Goal: Communication & Community: Answer question/provide support

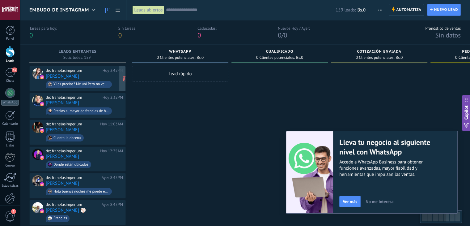
click at [93, 76] on div "de: franelasimperium [DATE] 2:42PM [PERSON_NAME] Y los precios? Me uni Pero no …" at bounding box center [84, 78] width 77 height 21
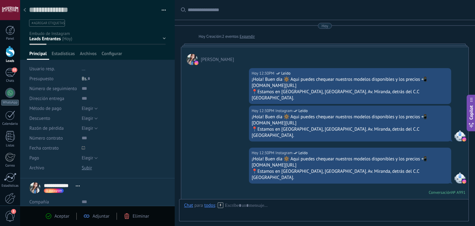
scroll to position [173, 0]
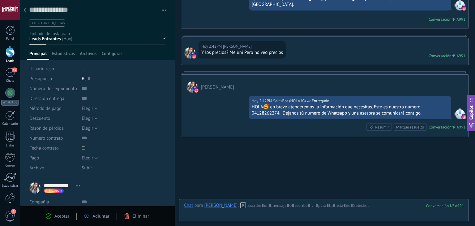
click at [21, 10] on div at bounding box center [24, 10] width 9 height 12
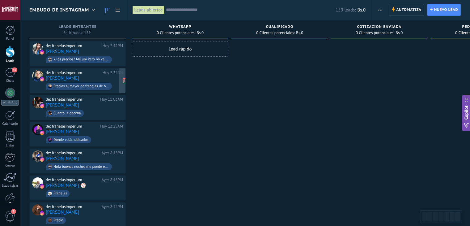
click at [103, 78] on div "de: franelasimperium Hoy 2:32PM Carlos Rodriguez Precios al mayor de franelas d…" at bounding box center [84, 80] width 77 height 21
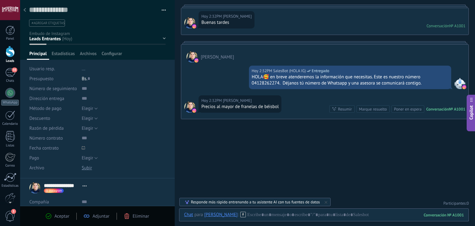
scroll to position [40, 0]
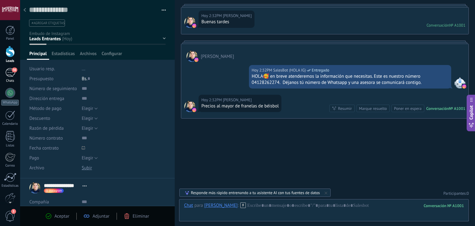
click at [11, 74] on div "36" at bounding box center [10, 72] width 10 height 9
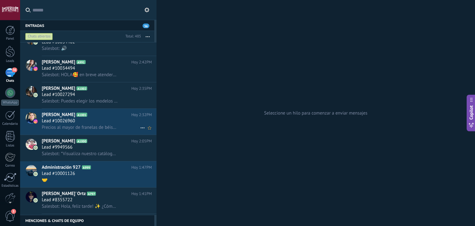
scroll to position [93, 0]
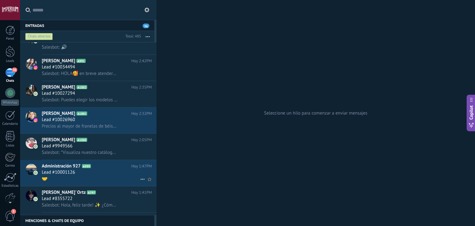
click at [76, 175] on h3 "Lead #10001126" at bounding box center [60, 172] width 36 height 6
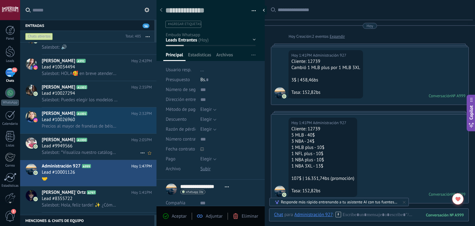
click at [77, 142] on span "A1000" at bounding box center [81, 139] width 11 height 4
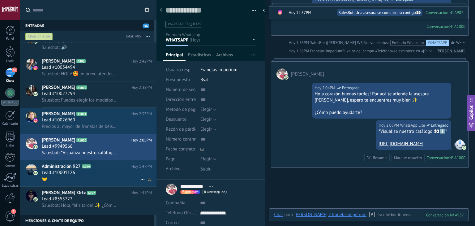
scroll to position [124, 0]
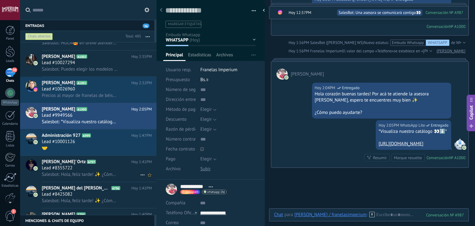
click at [84, 165] on h2 "Kelviin' Ortz A797" at bounding box center [87, 161] width 90 height 6
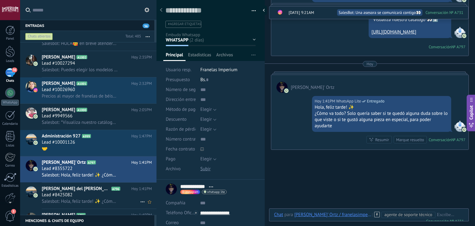
scroll to position [185, 0]
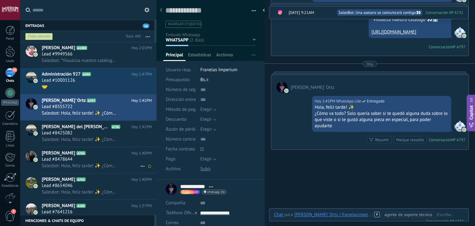
click at [107, 160] on div "Lead #8478644" at bounding box center [97, 159] width 110 height 6
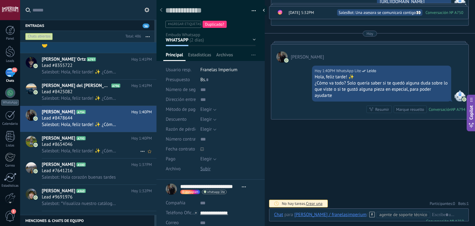
scroll to position [278, 0]
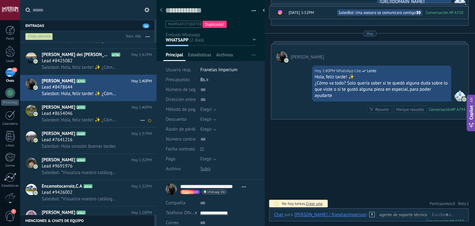
click at [94, 123] on span "Salesbot: Hola, feliz tarde! ✨ ¿Cómo va todo? Solo quería saber si te quedó alg…" at bounding box center [80, 120] width 76 height 6
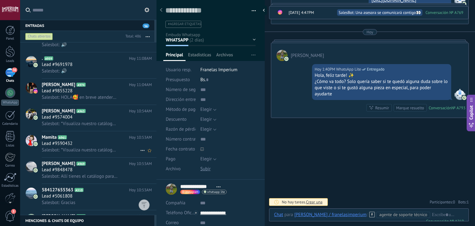
scroll to position [803, 0]
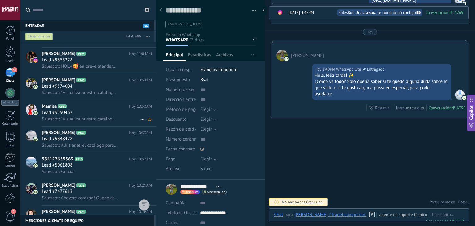
click at [106, 126] on div "Mamita A961 Hoy 10:53AM Lead #9590432 Salesbot: *Visualiza nuestro catálogo 👀⬇️…" at bounding box center [99, 113] width 115 height 26
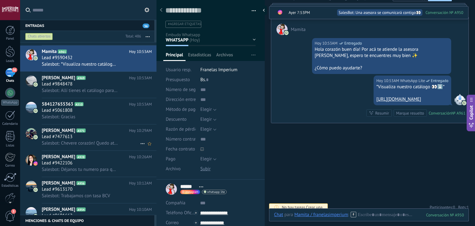
scroll to position [865, 0]
click at [104, 154] on div "Luisanny Cova A928 Hoy 10:26AM Lead #9422106 Salesbot: Déjanos tu numero para q…" at bounding box center [99, 163] width 115 height 26
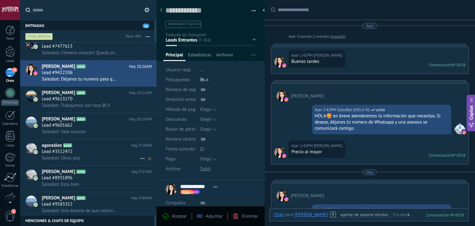
scroll to position [958, 0]
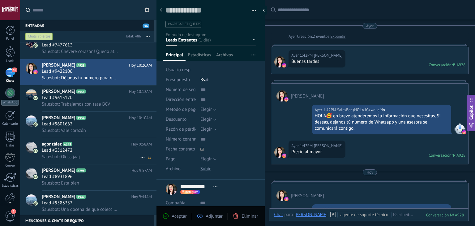
click at [98, 141] on div "agonzález A145 Hoy 9:58AM Lead #3512472 Salesbot: Okiss jaaj" at bounding box center [99, 151] width 115 height 26
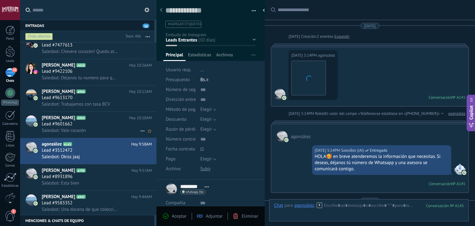
scroll to position [1168, 0]
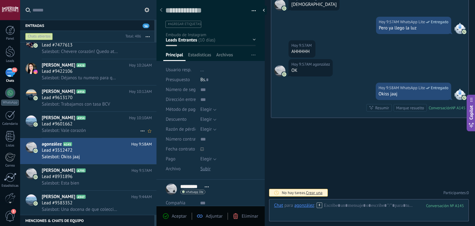
click at [105, 126] on div "Lead #9601662" at bounding box center [97, 124] width 110 height 6
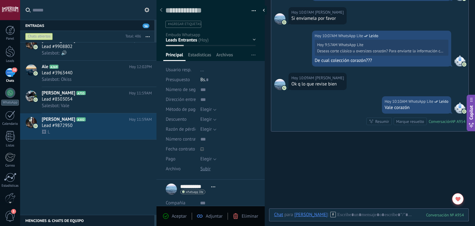
scroll to position [371, 0]
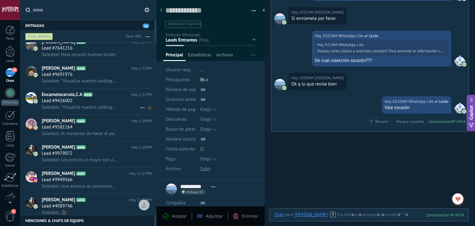
click at [86, 92] on div "Encamotocarraiz,C.A A940 Hoy 1:32PM Lead #9426002 Salesbot: *Visualiza nuestro …" at bounding box center [99, 101] width 115 height 26
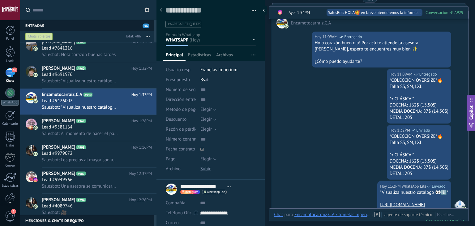
scroll to position [310, 0]
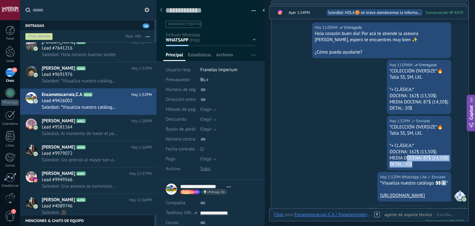
drag, startPoint x: 412, startPoint y: 175, endPoint x: 401, endPoint y: 166, distance: 13.6
click at [403, 167] on div "*COLECCIÓN OVERSIZE*🔥 Talla SS, SM, LXL *•⁠ ⁠CLÁSICA:* DOCENA: 162$ (13,50$) ME…" at bounding box center [418, 145] width 59 height 43
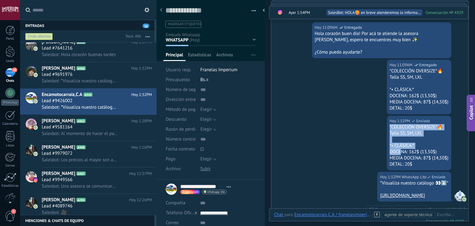
drag, startPoint x: 400, startPoint y: 156, endPoint x: 387, endPoint y: 137, distance: 23.1
click at [389, 137] on div "*COLECCIÓN OVERSIZE*🔥 Talla SS, SM, LXL *•⁠ ⁠CLÁSICA:* DOCENA: 162$ (13,50$) ME…" at bounding box center [418, 145] width 59 height 43
click at [405, 155] on div "DOCENA: 162$ (13,50$)" at bounding box center [418, 152] width 59 height 6
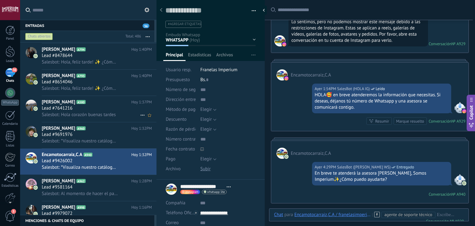
scroll to position [309, 0]
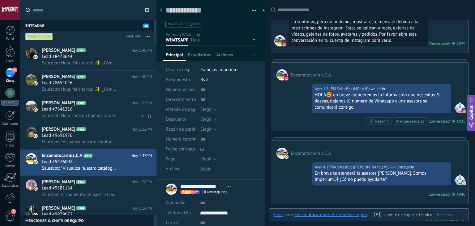
click at [74, 100] on div "Daymar Corsi A580 Hoy 1:37PM Lead #7641216 Salesbot: Hola corazón buenas tardes" at bounding box center [99, 110] width 115 height 26
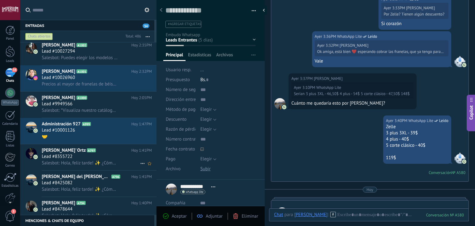
scroll to position [278, 0]
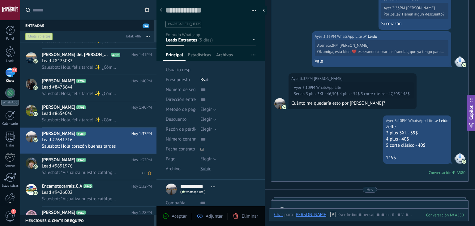
click at [75, 163] on span "Stephanie Amundaray" at bounding box center [58, 160] width 33 height 6
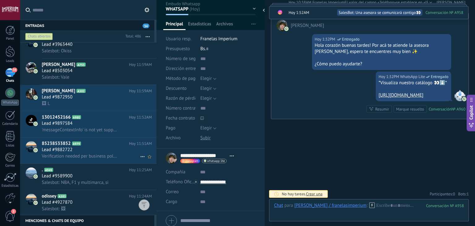
scroll to position [618, 0]
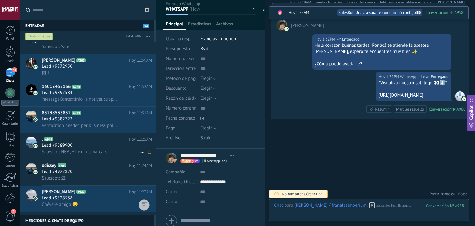
click at [81, 146] on div "Lead #9589900" at bounding box center [97, 145] width 110 height 6
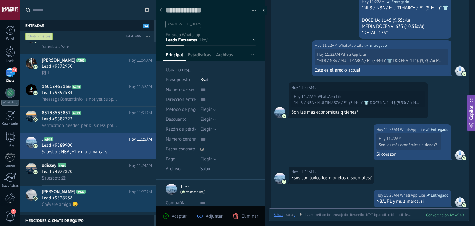
scroll to position [68, 0]
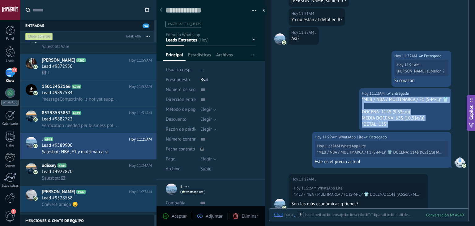
drag, startPoint x: 391, startPoint y: 125, endPoint x: 359, endPoint y: 100, distance: 39.9
click at [361, 100] on div "*MLB / NBA / MULTIMARCA / F1 (S-M-L)* 👕 DOCENA: 114$ (9,5$c/u) MEDIA DOCENA: 63…" at bounding box center [404, 111] width 87 height 31
copy div "*MLB / NBA / MULTIMARCA / F1 (S-M-L)* 👕 DOCENA: 114$ (9,5$c/u) MEDIA DOCENA: 63…"
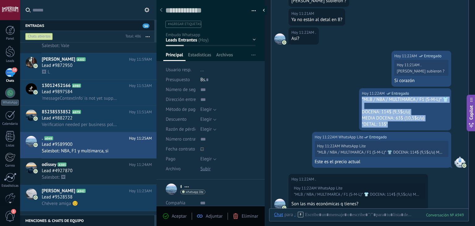
scroll to position [402, 0]
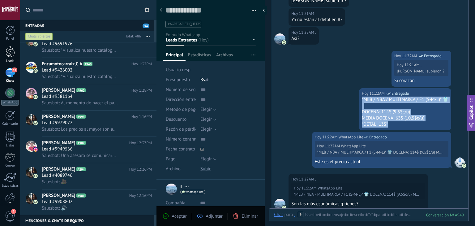
click at [15, 53] on link "Leads" at bounding box center [10, 54] width 20 height 17
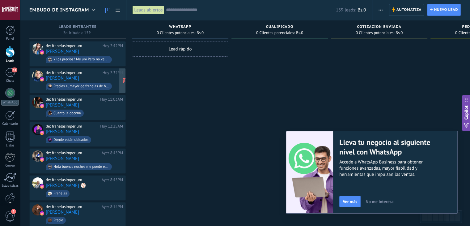
click at [92, 75] on div "de: franelasimperium Hoy 2:32PM Carlos Rodriguez Precios al mayor de franelas d…" at bounding box center [84, 80] width 77 height 21
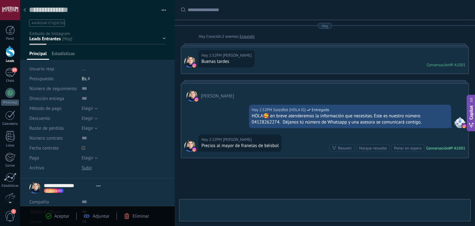
type textarea "**********"
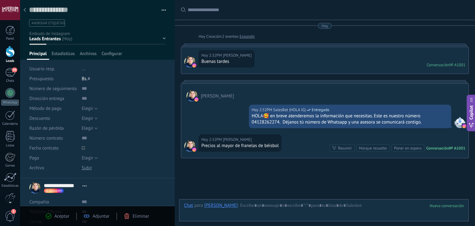
scroll to position [40, 0]
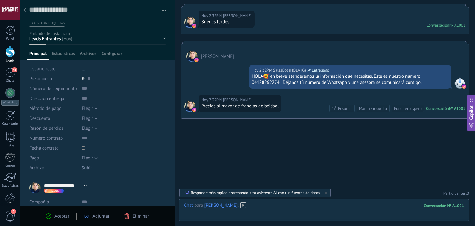
click at [264, 206] on div at bounding box center [324, 211] width 280 height 19
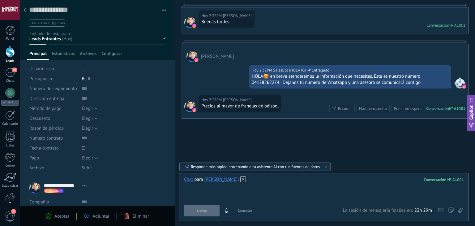
paste div
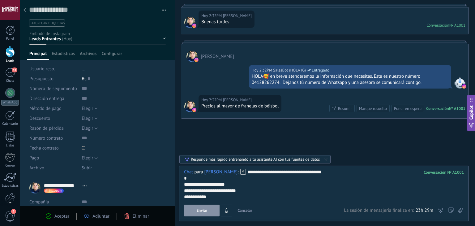
click at [211, 212] on button "Enviar" at bounding box center [202, 210] width 36 height 12
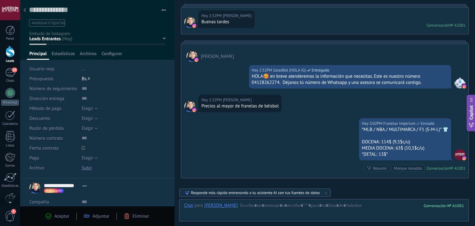
scroll to position [99, 0]
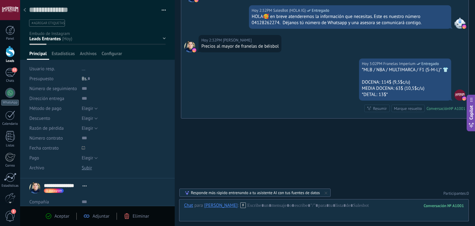
click at [25, 13] on div at bounding box center [24, 10] width 9 height 12
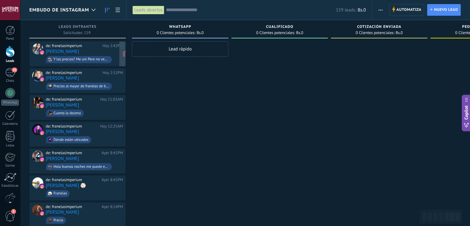
click at [78, 50] on div "de: franelasimperium Hoy 2:42PM Fabiola Rejón Y los precios? Me uni Pero no veo…" at bounding box center [84, 53] width 77 height 21
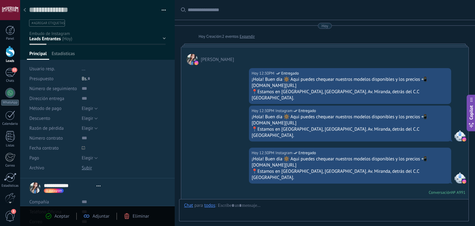
type textarea "**********"
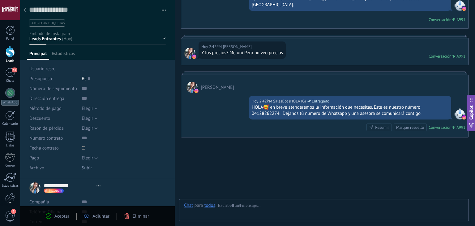
scroll to position [9, 0]
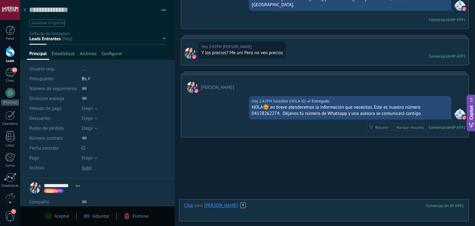
click at [266, 204] on div at bounding box center [324, 211] width 280 height 19
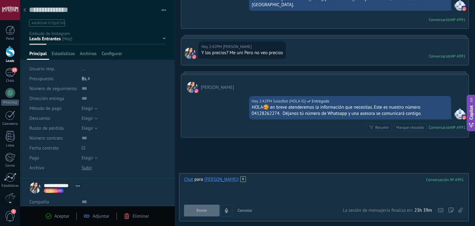
paste div
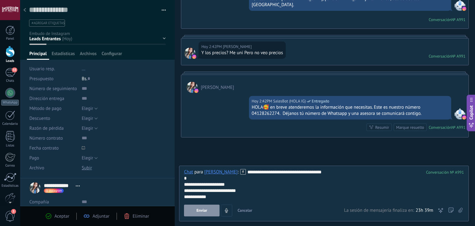
click at [209, 211] on button "Enviar" at bounding box center [202, 210] width 36 height 12
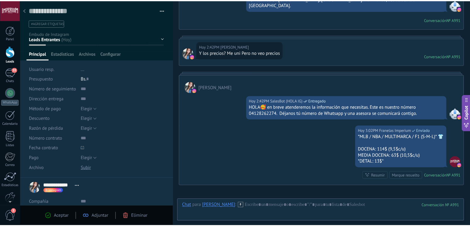
scroll to position [221, 0]
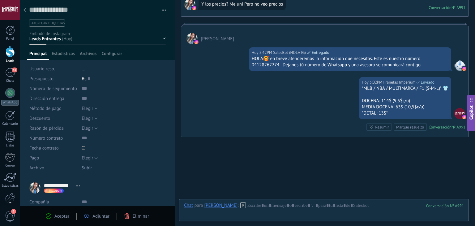
click at [23, 11] on div at bounding box center [24, 10] width 9 height 12
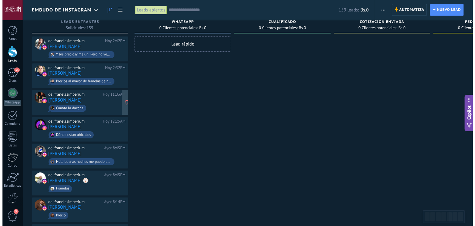
scroll to position [31, 0]
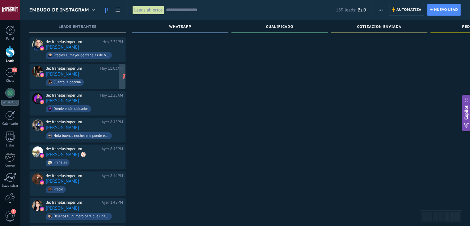
click at [91, 77] on span "Cuanto la docena" at bounding box center [84, 82] width 77 height 10
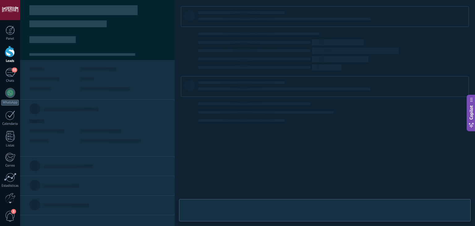
type textarea "**********"
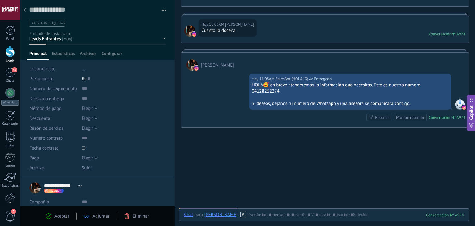
scroll to position [118, 0]
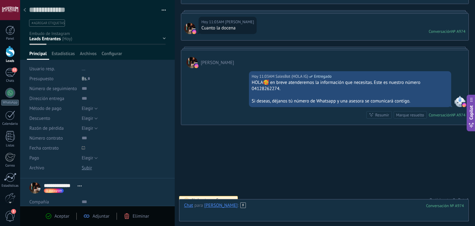
click at [257, 208] on div at bounding box center [324, 211] width 280 height 19
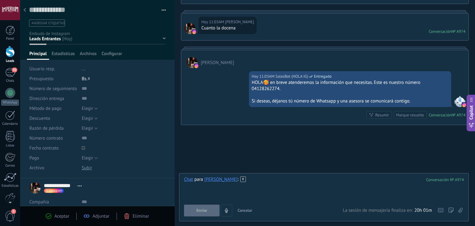
paste div
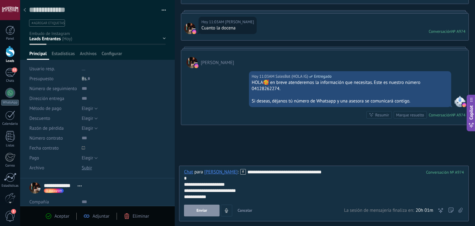
click at [206, 209] on span "Enviar" at bounding box center [201, 210] width 11 height 4
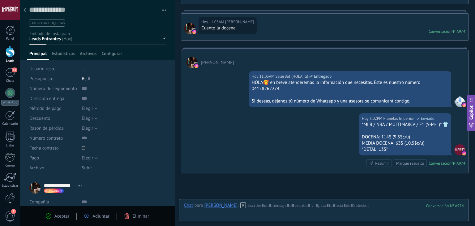
scroll to position [166, 0]
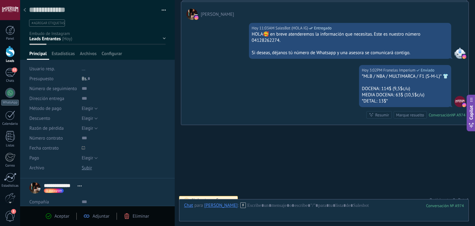
click at [24, 11] on icon at bounding box center [24, 10] width 2 height 4
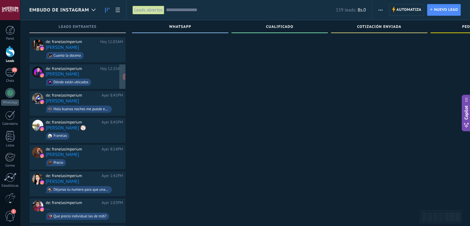
scroll to position [62, 0]
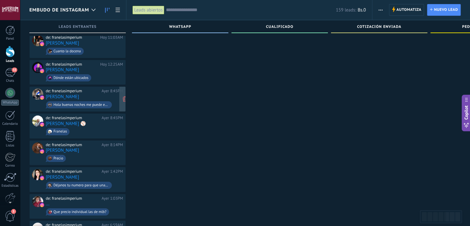
click at [98, 90] on div "de: franelasimperium" at bounding box center [73, 90] width 54 height 5
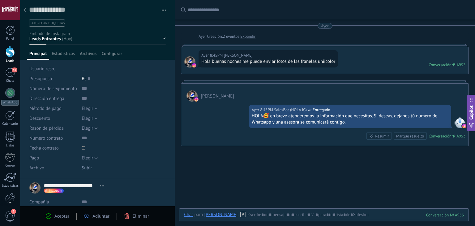
click at [25, 8] on icon at bounding box center [24, 10] width 2 height 4
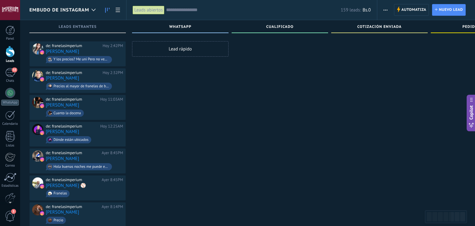
scroll to position [62, 0]
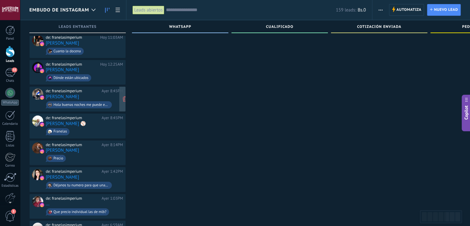
click at [101, 96] on div "de: franelasimperium Ayer 8:45PM Carlos Javier Garcia Pinto Hola buenas noches …" at bounding box center [84, 98] width 77 height 21
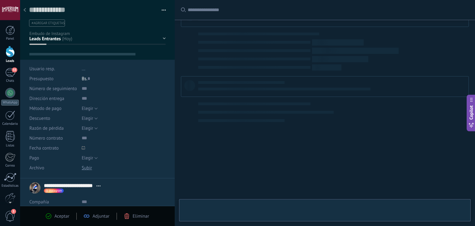
type textarea "**********"
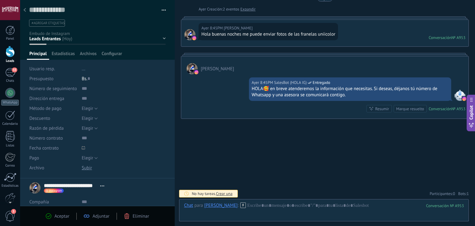
click at [29, 12] on div at bounding box center [24, 10] width 9 height 12
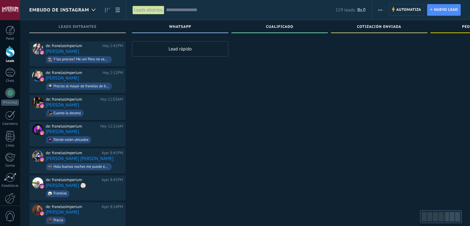
scroll to position [30, 0]
